Goal: Task Accomplishment & Management: Use online tool/utility

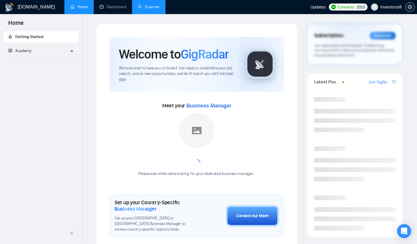
click at [153, 8] on link "Scanner" at bounding box center [149, 6] width 22 height 5
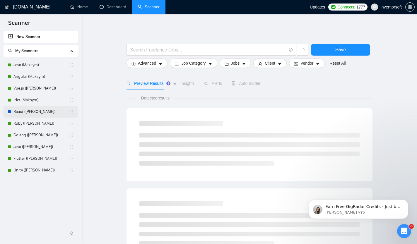
click at [39, 115] on link "React ([PERSON_NAME])" at bounding box center [41, 112] width 56 height 12
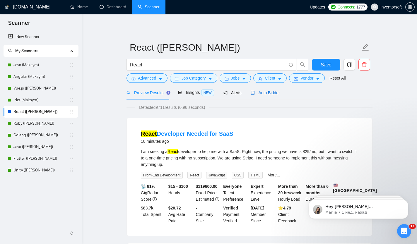
click at [272, 91] on span "Auto Bidder" at bounding box center [265, 93] width 29 height 5
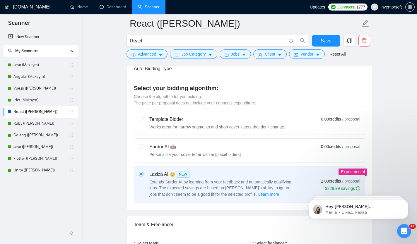
scroll to position [167, 0]
click at [147, 152] on div "Sardor AI 🤖 Personalise your cover letter with ai [placeholders]" at bounding box center [190, 150] width 102 height 14
click at [143, 148] on input "radio" at bounding box center [141, 146] width 4 height 4
radio input "true"
radio input "false"
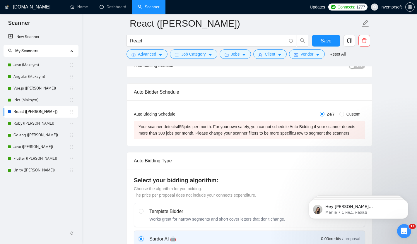
scroll to position [73, 0]
click at [157, 51] on button "Advanced" at bounding box center [147, 54] width 41 height 9
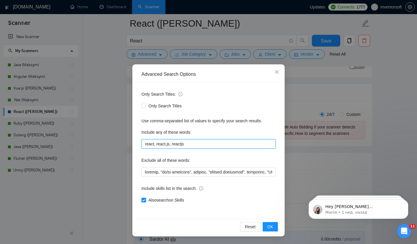
drag, startPoint x: 155, startPoint y: 145, endPoint x: 190, endPoint y: 147, distance: 35.5
click at [190, 147] on input "react, react.js, reactjs" at bounding box center [209, 144] width 134 height 9
click at [240, 128] on div "Include any of these words:" at bounding box center [209, 134] width 134 height 12
type input "react, react.js, reactjs"
click at [269, 227] on span "OK" at bounding box center [271, 227] width 6 height 6
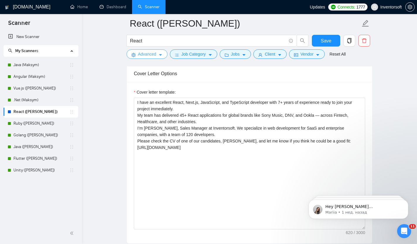
scroll to position [674, 0]
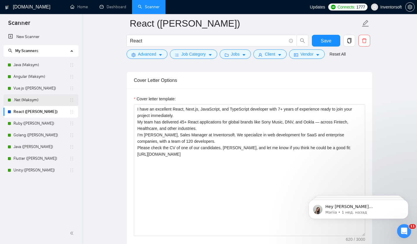
click at [31, 101] on link ".Net (Maksym)" at bounding box center [41, 100] width 56 height 12
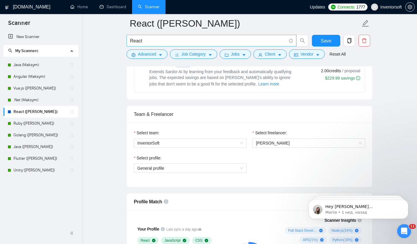
scroll to position [262, 0]
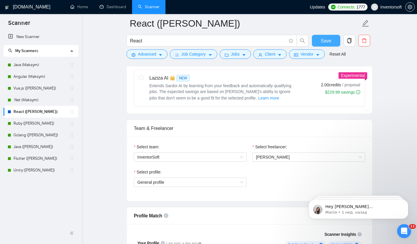
click at [324, 41] on span "Save" at bounding box center [326, 40] width 11 height 7
click at [29, 99] on link ".Net (Maksym)" at bounding box center [41, 100] width 56 height 12
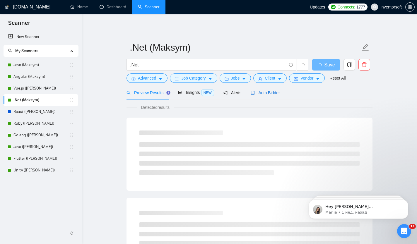
click at [267, 95] on span "Auto Bidder" at bounding box center [265, 93] width 29 height 5
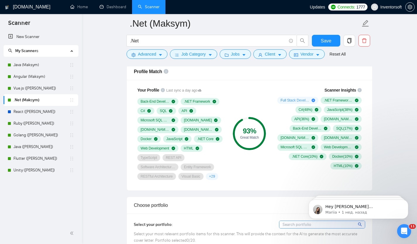
scroll to position [383, 0]
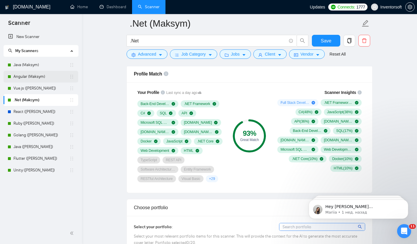
click at [33, 75] on link "Angular (Maksym)" at bounding box center [41, 77] width 56 height 12
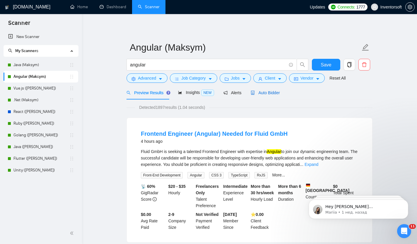
click at [275, 94] on span "Auto Bidder" at bounding box center [265, 93] width 29 height 5
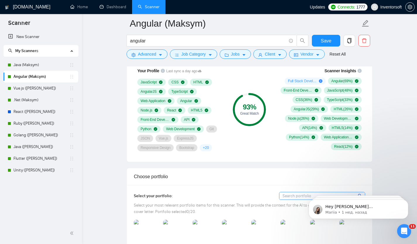
scroll to position [405, 0]
click at [30, 67] on link "Java (Maksym)" at bounding box center [41, 65] width 56 height 12
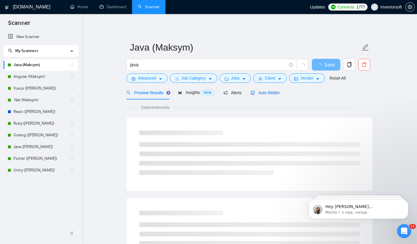
click at [271, 93] on span "Auto Bidder" at bounding box center [265, 93] width 29 height 5
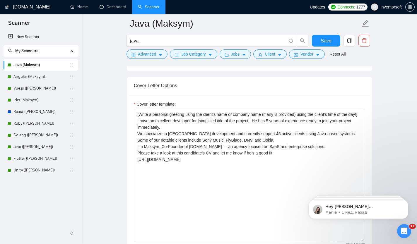
scroll to position [648, 0]
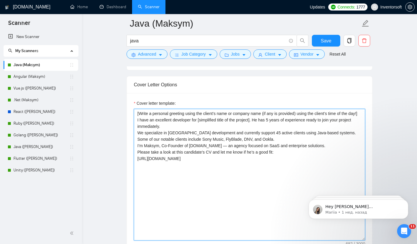
click at [217, 147] on textarea "[Write a personal greeting using the client’s name or company name (if any is p…" at bounding box center [250, 175] width 232 height 132
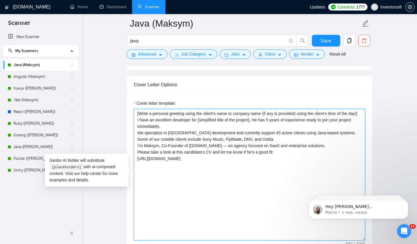
drag, startPoint x: 154, startPoint y: 121, endPoint x: 132, endPoint y: 111, distance: 24.2
click at [132, 111] on div "Cover letter template: [Write a personal greeting using the client’s name or co…" at bounding box center [250, 174] width 246 height 162
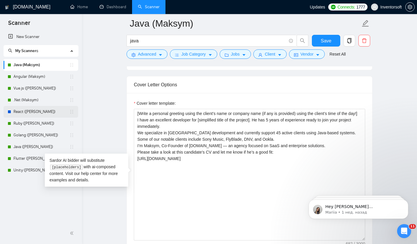
click at [27, 113] on link "React ([PERSON_NAME])" at bounding box center [41, 112] width 56 height 12
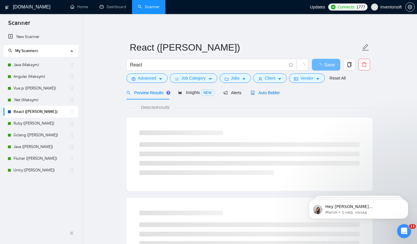
click at [275, 91] on span "Auto Bidder" at bounding box center [265, 93] width 29 height 5
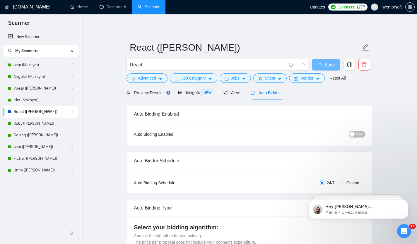
checkbox input "true"
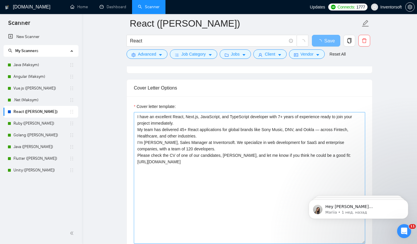
scroll to position [636, 0]
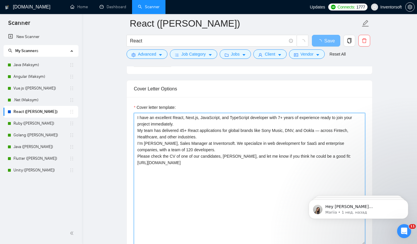
click at [137, 117] on textarea "I have an excellent React, Next.js, JavaScript, and TypeScript developer with 7…" at bounding box center [250, 179] width 232 height 132
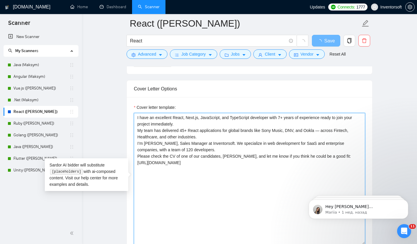
paste textarea "[Write a personal greeting using the client’s name or company name (if any is p…"
type textarea "[Write a personal greeting using the client’s name or company name (if any is p…"
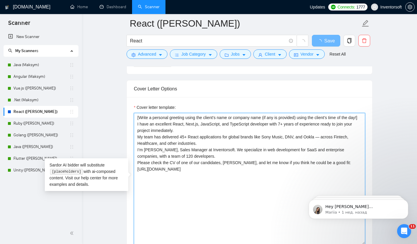
click at [162, 166] on textarea "[Write a personal greeting using the client’s name or company name (if any is p…" at bounding box center [250, 179] width 232 height 132
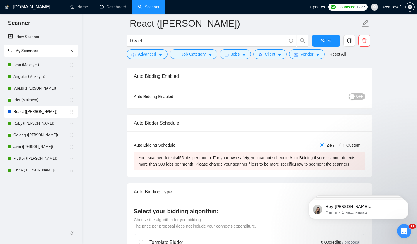
scroll to position [0, 0]
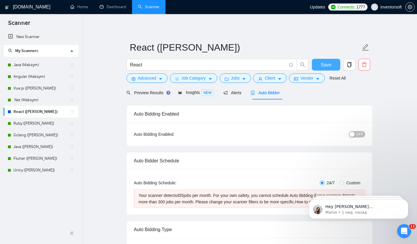
type textarea "[Write a personal greeting using the client’s name or company name (if any is p…"
click at [327, 66] on span "Save" at bounding box center [326, 64] width 11 height 7
click at [358, 135] on span "OFF" at bounding box center [359, 134] width 7 height 6
click at [153, 95] on span "Preview Results" at bounding box center [148, 93] width 42 height 5
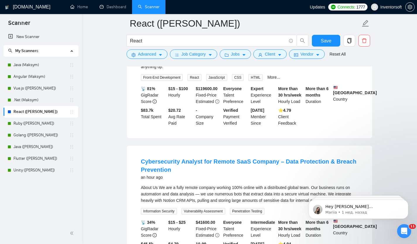
scroll to position [114, 0]
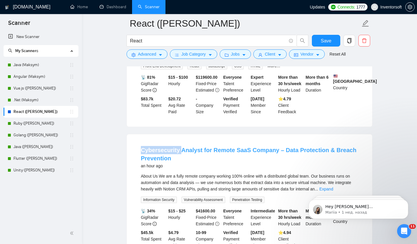
drag, startPoint x: 136, startPoint y: 153, endPoint x: 180, endPoint y: 153, distance: 44.3
click at [180, 153] on li "Cybersecurity Analyst for Remote SaaS Company – Data Protection & Breach Preven…" at bounding box center [250, 198] width 232 height 112
copy link "Cybersecurity"
click at [150, 53] on span "Advanced" at bounding box center [147, 54] width 18 height 6
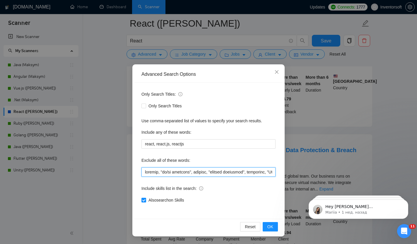
click at [146, 172] on input "text" at bounding box center [209, 172] width 134 height 9
paste input "Cybersecurity"
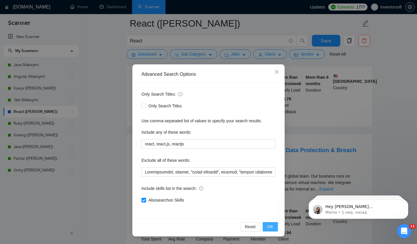
click at [271, 230] on button "OK" at bounding box center [270, 226] width 15 height 9
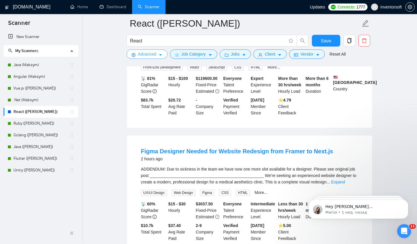
scroll to position [138, 0]
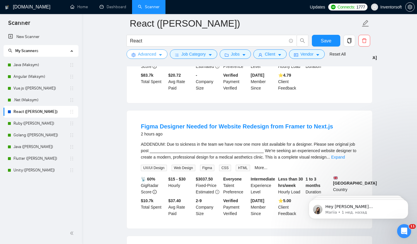
click at [153, 52] on span "Advanced" at bounding box center [147, 54] width 18 height 6
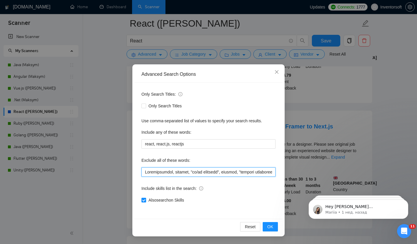
click at [147, 171] on input "text" at bounding box center [209, 172] width 134 height 9
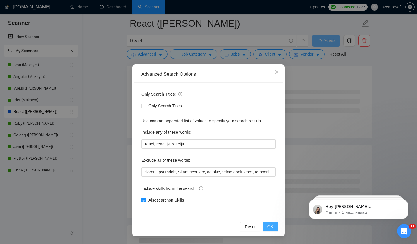
click at [274, 228] on button "OK" at bounding box center [270, 226] width 15 height 9
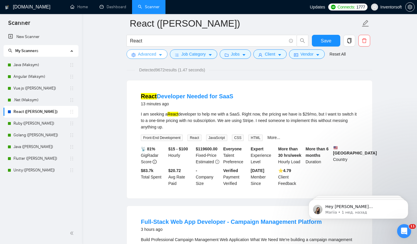
scroll to position [0, 0]
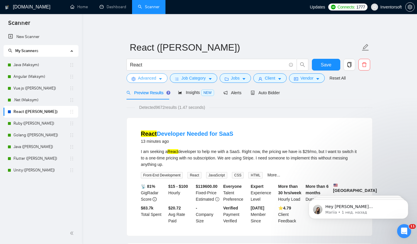
click at [148, 80] on span "Advanced" at bounding box center [147, 78] width 18 height 6
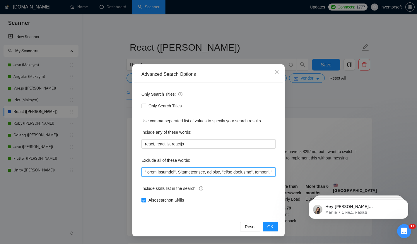
click at [144, 172] on input "text" at bounding box center [209, 172] width 134 height 9
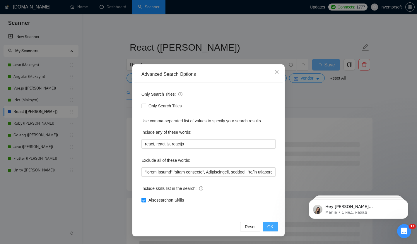
click at [273, 227] on span "OK" at bounding box center [271, 227] width 6 height 6
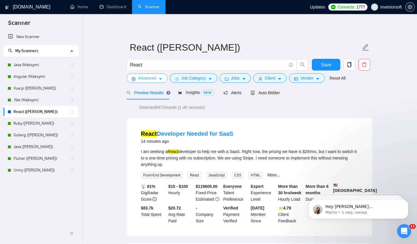
click at [152, 78] on span "Advanced" at bounding box center [147, 78] width 18 height 6
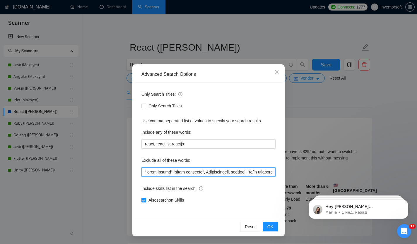
click at [146, 172] on input "text" at bounding box center [209, 172] width 134 height 9
click at [270, 229] on span "OK" at bounding box center [271, 227] width 6 height 6
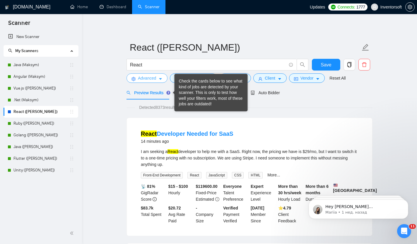
click at [145, 79] on span "Advanced" at bounding box center [147, 78] width 18 height 6
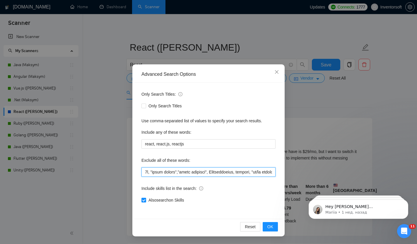
click at [146, 171] on input "text" at bounding box center [209, 172] width 134 height 9
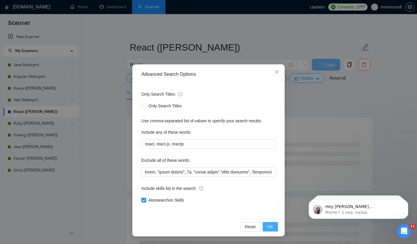
click at [269, 227] on span "OK" at bounding box center [271, 227] width 6 height 6
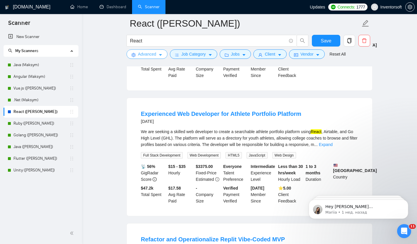
scroll to position [1223, 0]
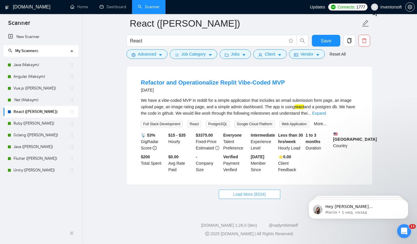
click at [243, 194] on span "Load More (8324)" at bounding box center [249, 194] width 33 height 6
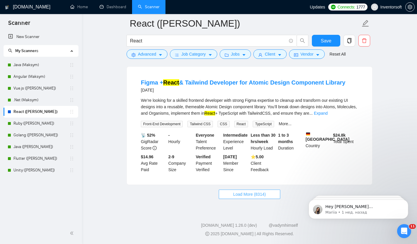
scroll to position [2496, 0]
click at [249, 195] on span "Load More (8314)" at bounding box center [249, 194] width 33 height 6
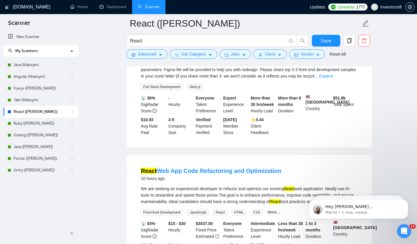
scroll to position [276, 0]
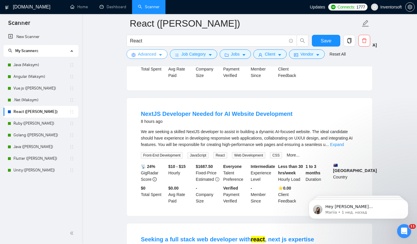
click at [149, 50] on button "Advanced" at bounding box center [147, 54] width 41 height 9
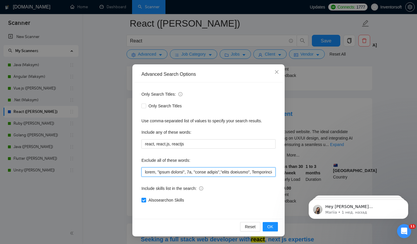
click at [148, 172] on input "text" at bounding box center [209, 172] width 134 height 9
type input ""ui designer", [GEOGRAPHIC_DATA], "[GEOGRAPHIC_DATA]", 3d, "react native","figm…"
click at [272, 227] on span "OK" at bounding box center [271, 227] width 6 height 6
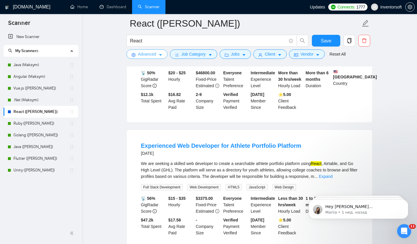
scroll to position [1223, 0]
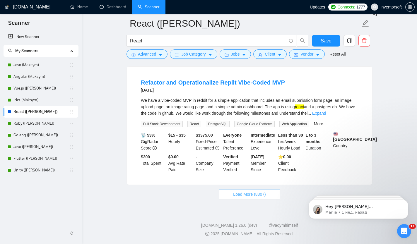
click at [238, 191] on button "Load More (8307)" at bounding box center [249, 194] width 61 height 9
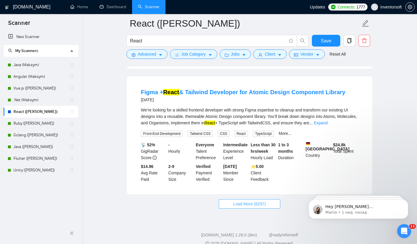
scroll to position [2496, 0]
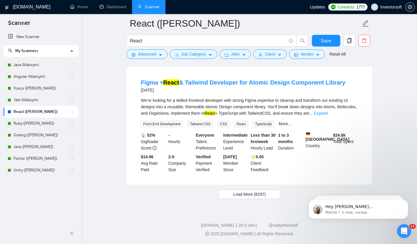
click at [244, 195] on span "Load More (8297)" at bounding box center [249, 194] width 33 height 6
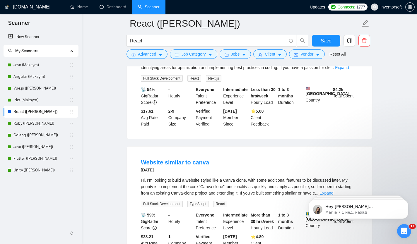
scroll to position [3785, 0]
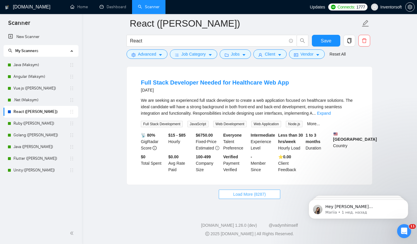
click at [239, 193] on span "Load More (8287)" at bounding box center [249, 194] width 33 height 6
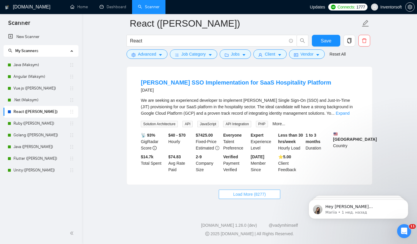
scroll to position [5074, 0]
click at [233, 196] on span "Load More (8277)" at bounding box center [249, 194] width 33 height 6
click at [238, 54] on span "Jobs" at bounding box center [235, 54] width 9 height 6
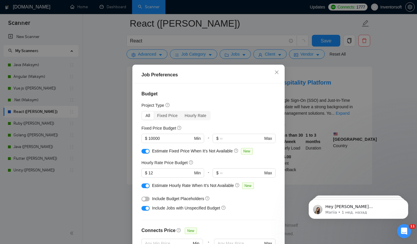
scroll to position [17, 0]
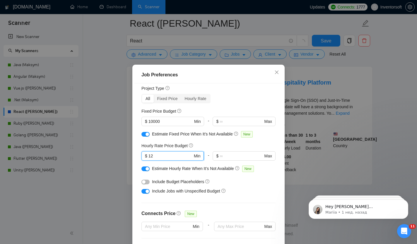
click at [159, 157] on input "12" at bounding box center [171, 156] width 44 height 6
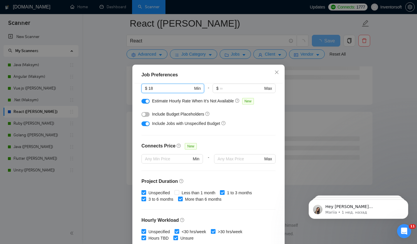
scroll to position [96, 0]
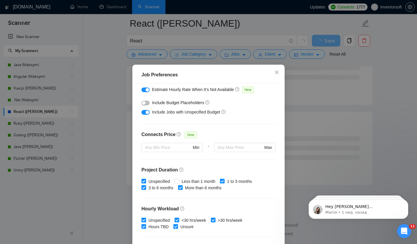
type input "18"
click at [224, 181] on input "1 to 3 months" at bounding box center [222, 181] width 4 height 4
checkbox input "false"
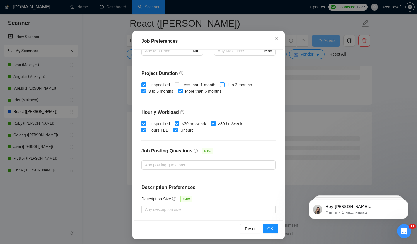
scroll to position [36, 0]
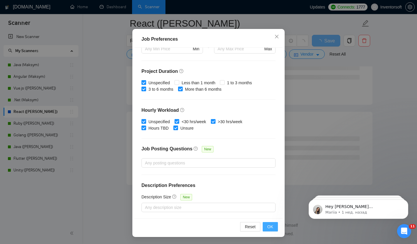
click at [269, 229] on span "OK" at bounding box center [271, 227] width 6 height 6
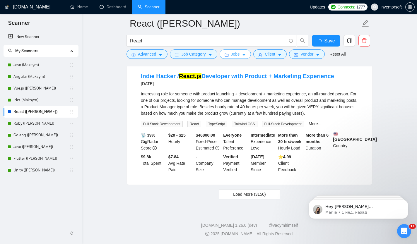
scroll to position [1227, 0]
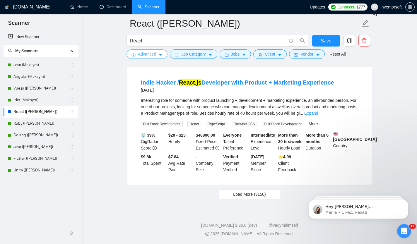
click at [154, 56] on span "Advanced" at bounding box center [147, 54] width 18 height 6
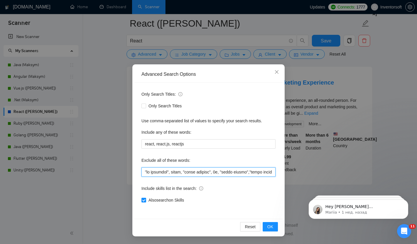
click at [169, 170] on input "text" at bounding box center [209, 172] width 134 height 9
click at [271, 227] on span "OK" at bounding box center [271, 227] width 6 height 6
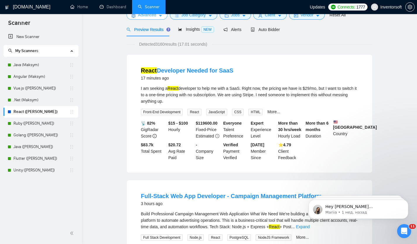
scroll to position [0, 0]
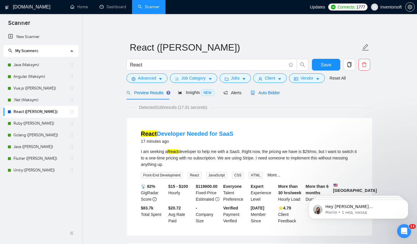
click at [278, 95] on span "Auto Bidder" at bounding box center [265, 93] width 29 height 5
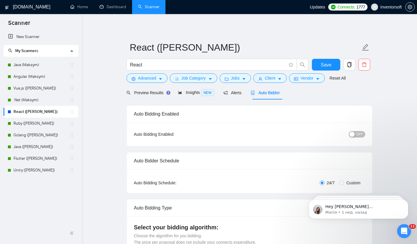
click at [355, 136] on div "button" at bounding box center [352, 134] width 5 height 5
click at [280, 96] on div "Auto Bidder" at bounding box center [265, 93] width 29 height 14
click at [274, 94] on span "Auto Bidder" at bounding box center [265, 93] width 29 height 5
click at [331, 69] on button "Save" at bounding box center [326, 65] width 28 height 12
